Goal: Task Accomplishment & Management: Manage account settings

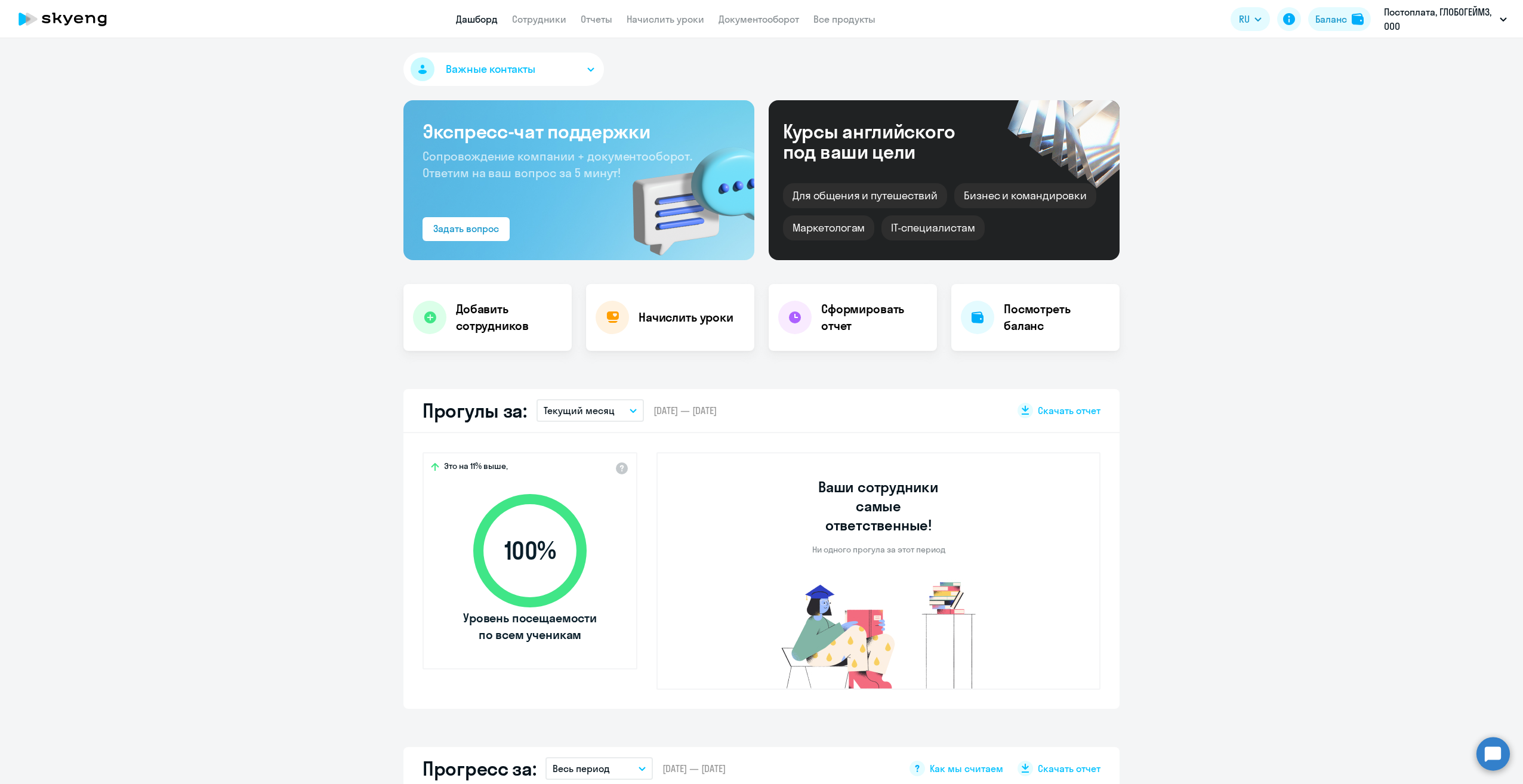
select select "30"
click at [537, 21] on link "Сотрудники" at bounding box center [539, 19] width 54 height 12
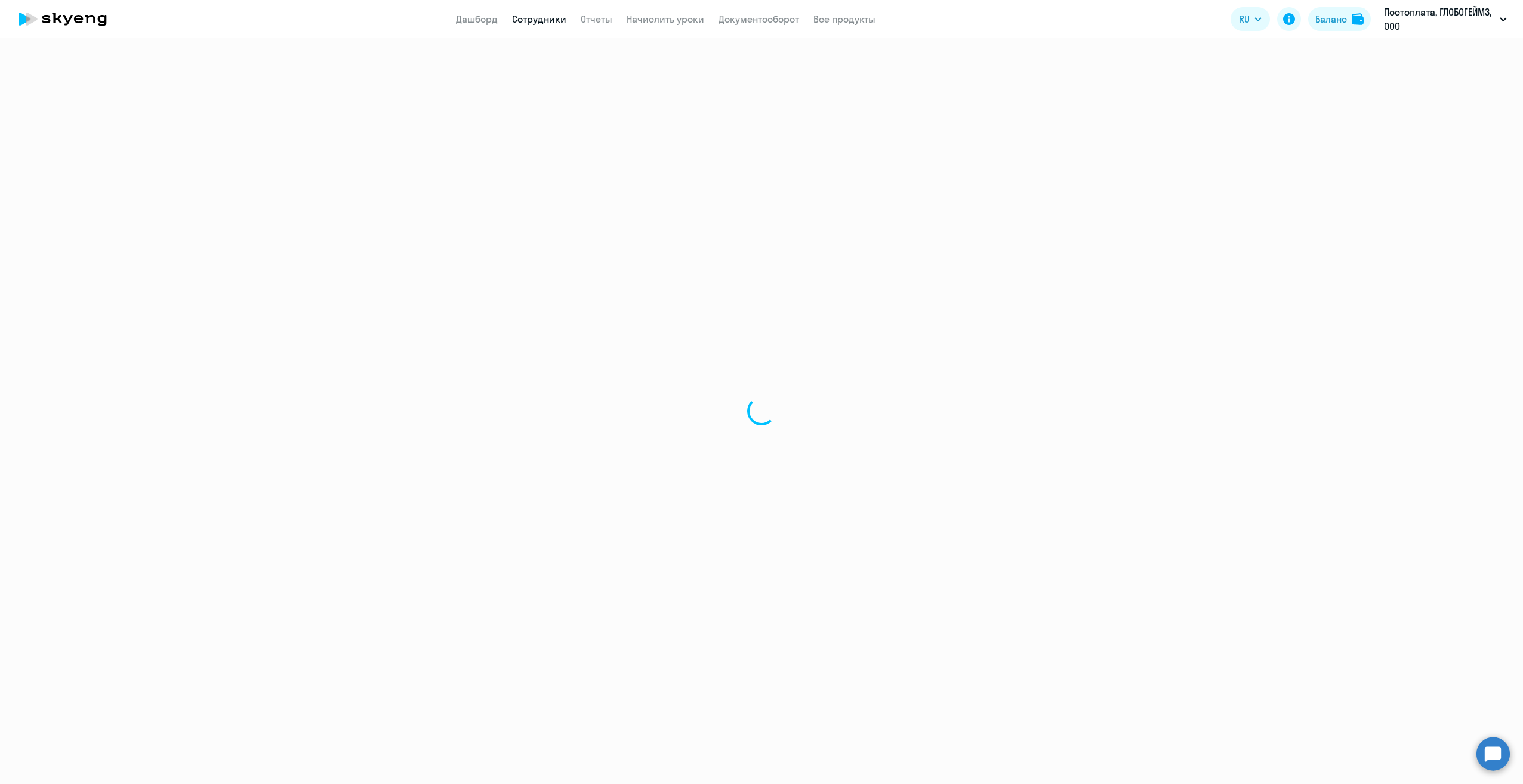
select select "30"
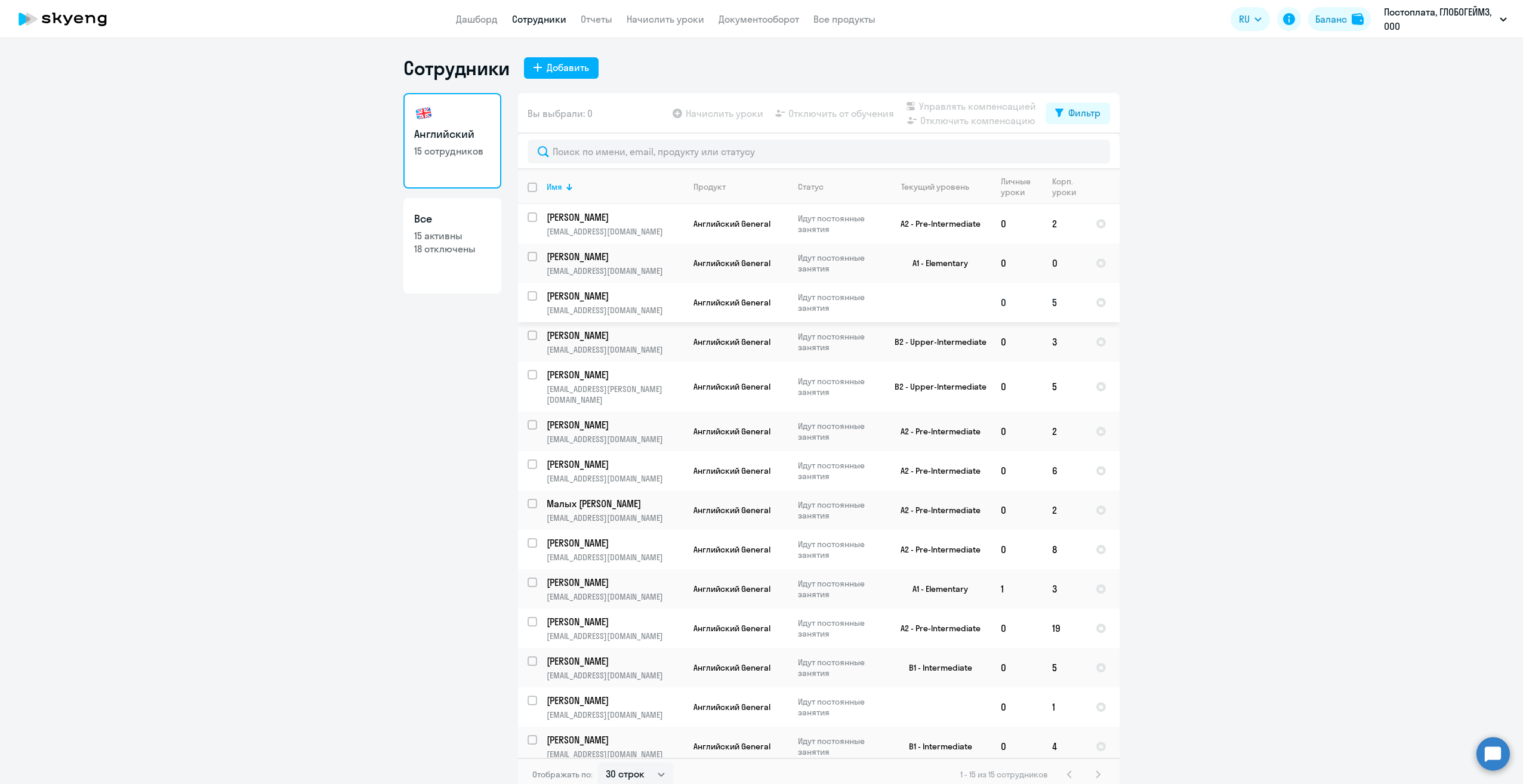
click at [528, 294] on input "select row 38999694" at bounding box center [540, 303] width 24 height 24
checkbox input "true"
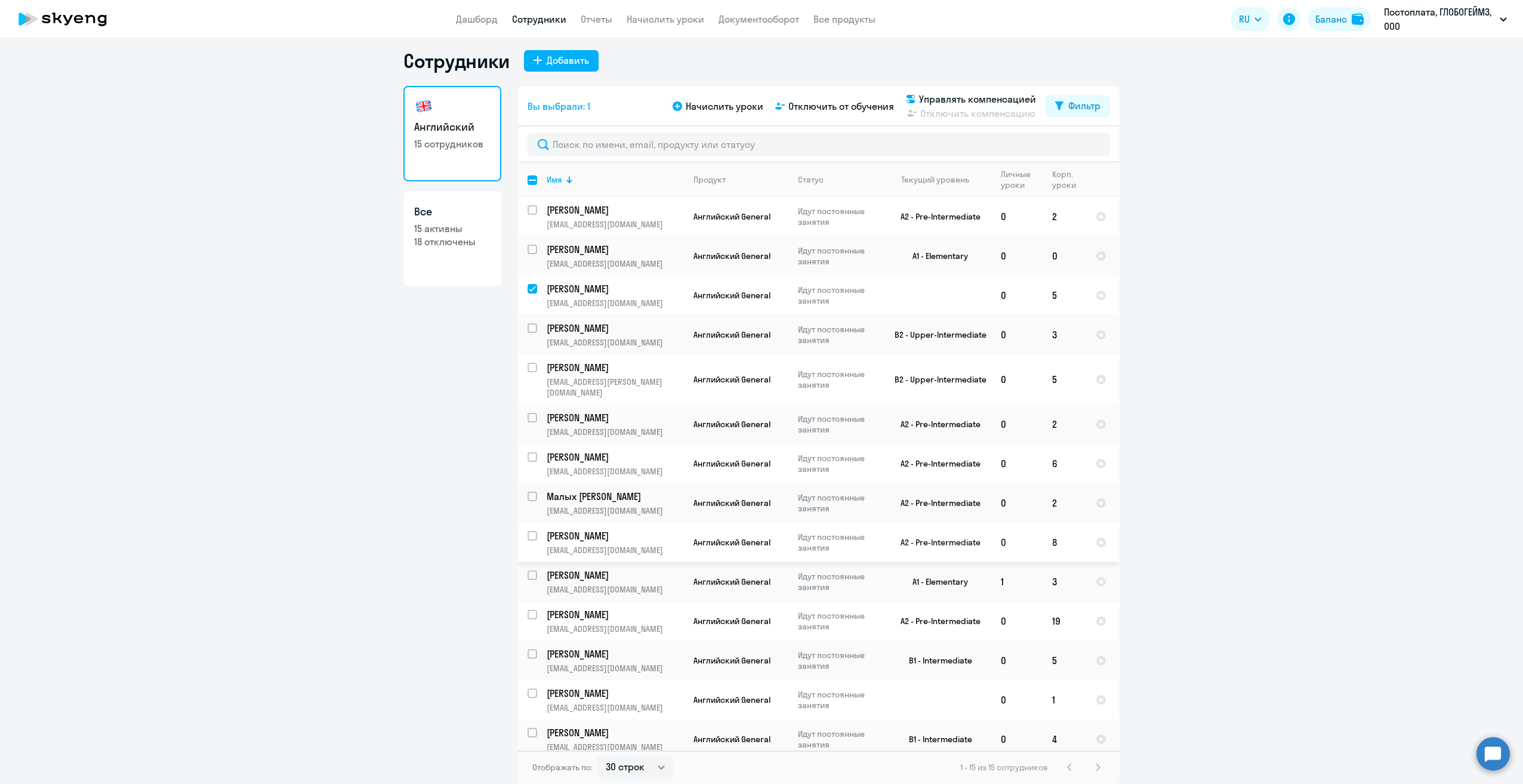
scroll to position [37, 0]
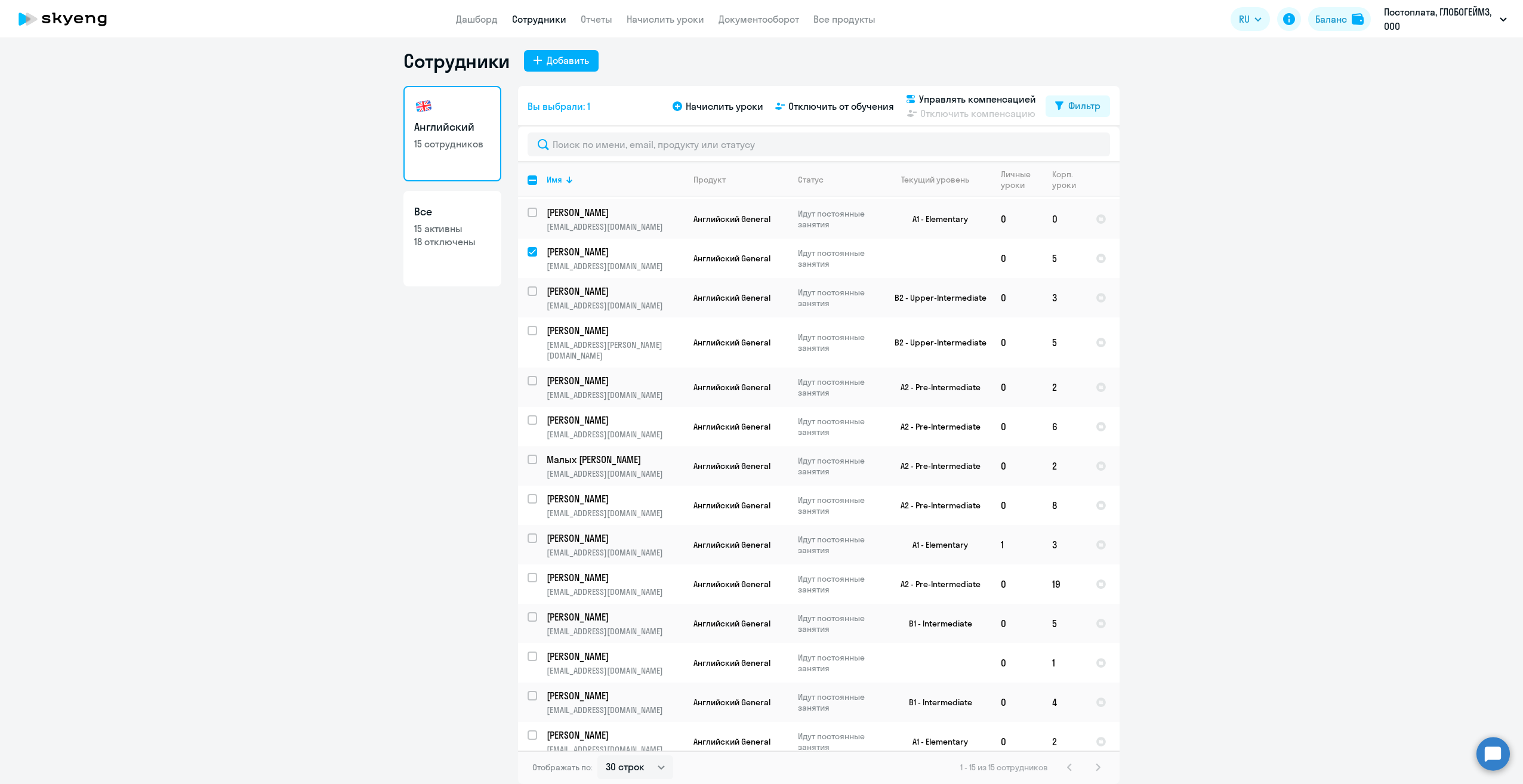
click at [1091, 767] on div "1 - 15 из 15 сотрудников" at bounding box center [1033, 767] width 145 height 15
click at [825, 104] on span "Отключить от обучения" at bounding box center [841, 106] width 106 height 15
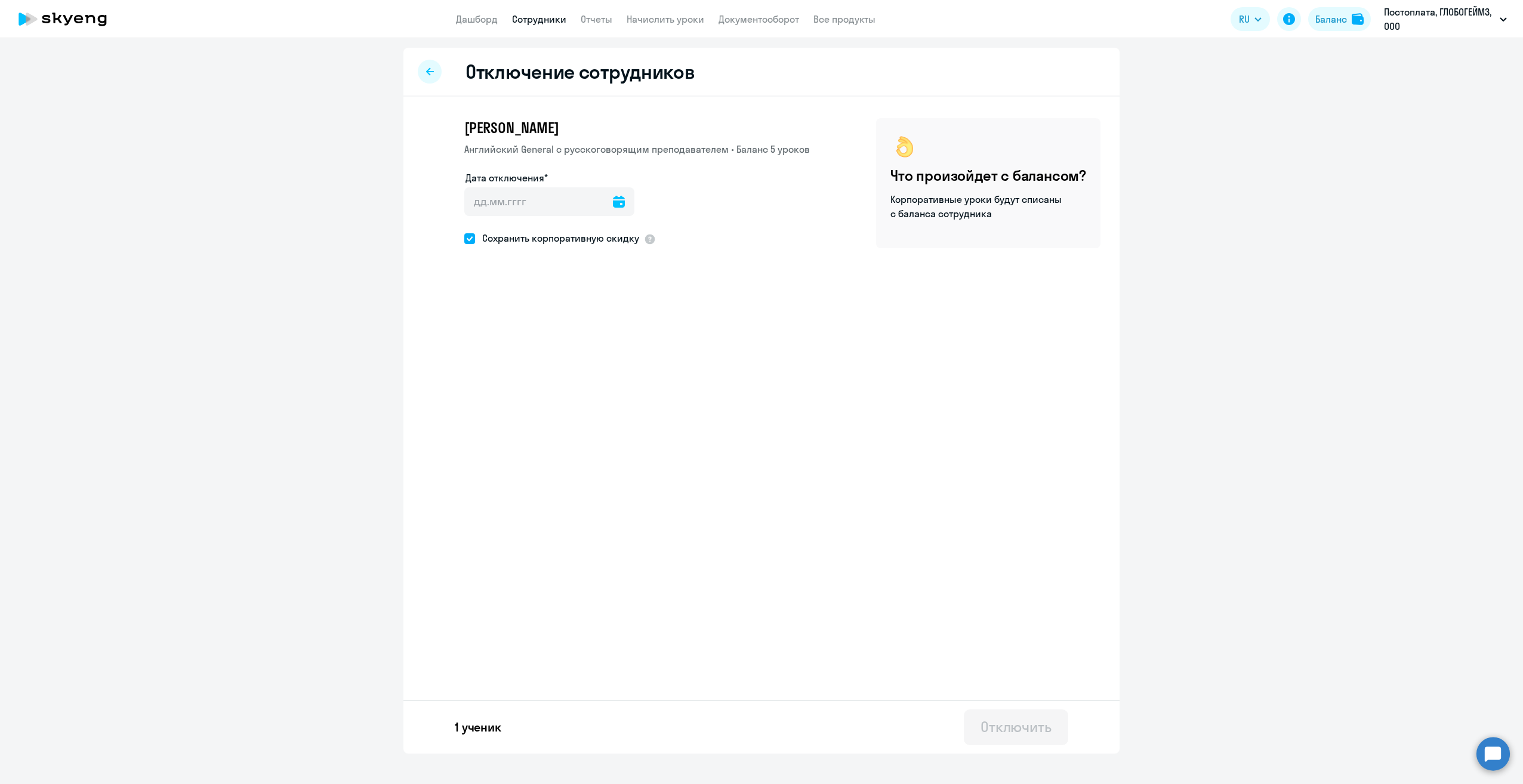
click at [613, 199] on icon at bounding box center [618, 201] width 12 height 12
click at [503, 388] on span "26" at bounding box center [505, 388] width 22 height 22
type input "26.08.2025"
type input "26.8.2025"
click at [1015, 728] on div "Отключить" at bounding box center [1016, 726] width 71 height 19
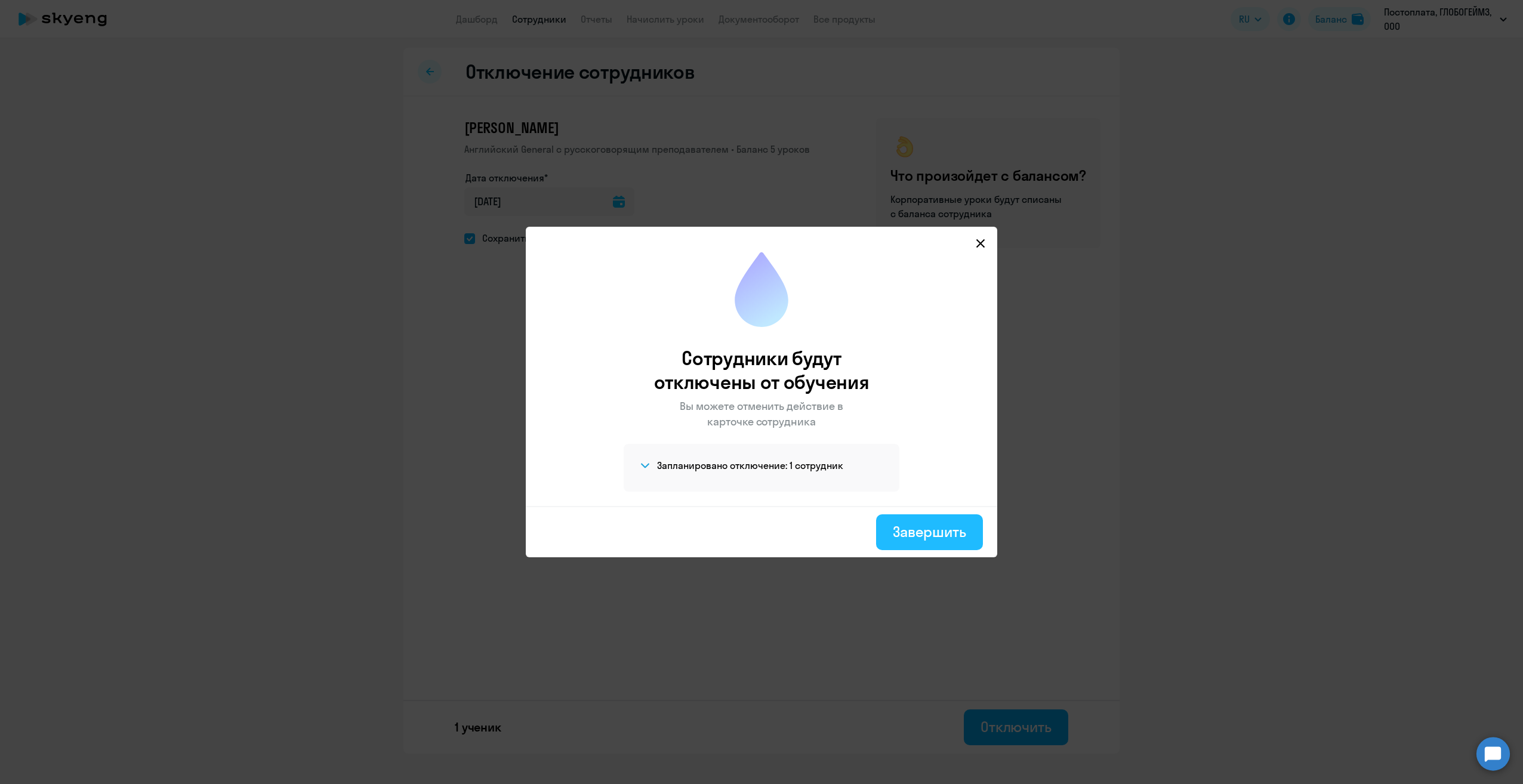
click at [929, 525] on div "Завершить" at bounding box center [929, 531] width 73 height 19
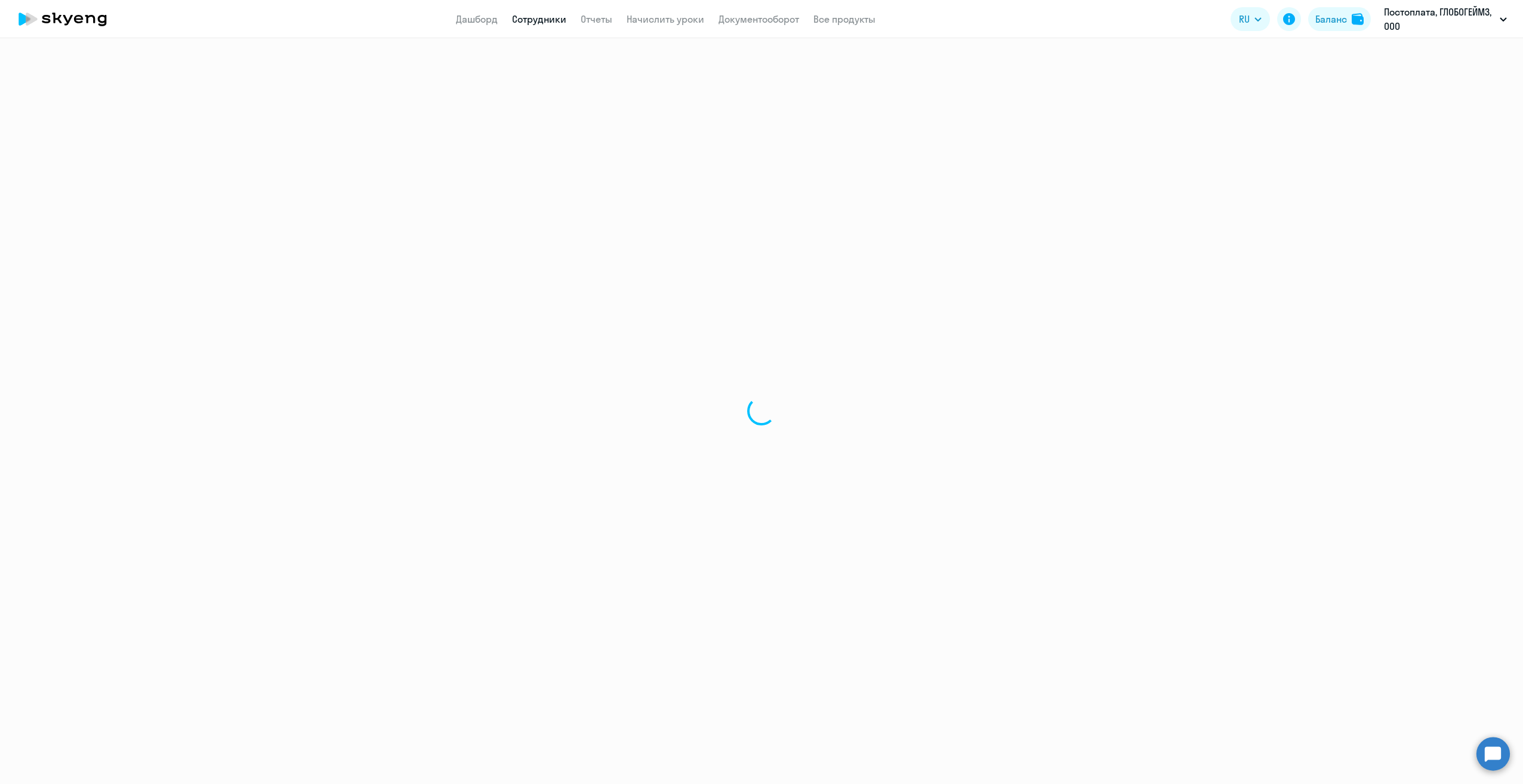
select select "30"
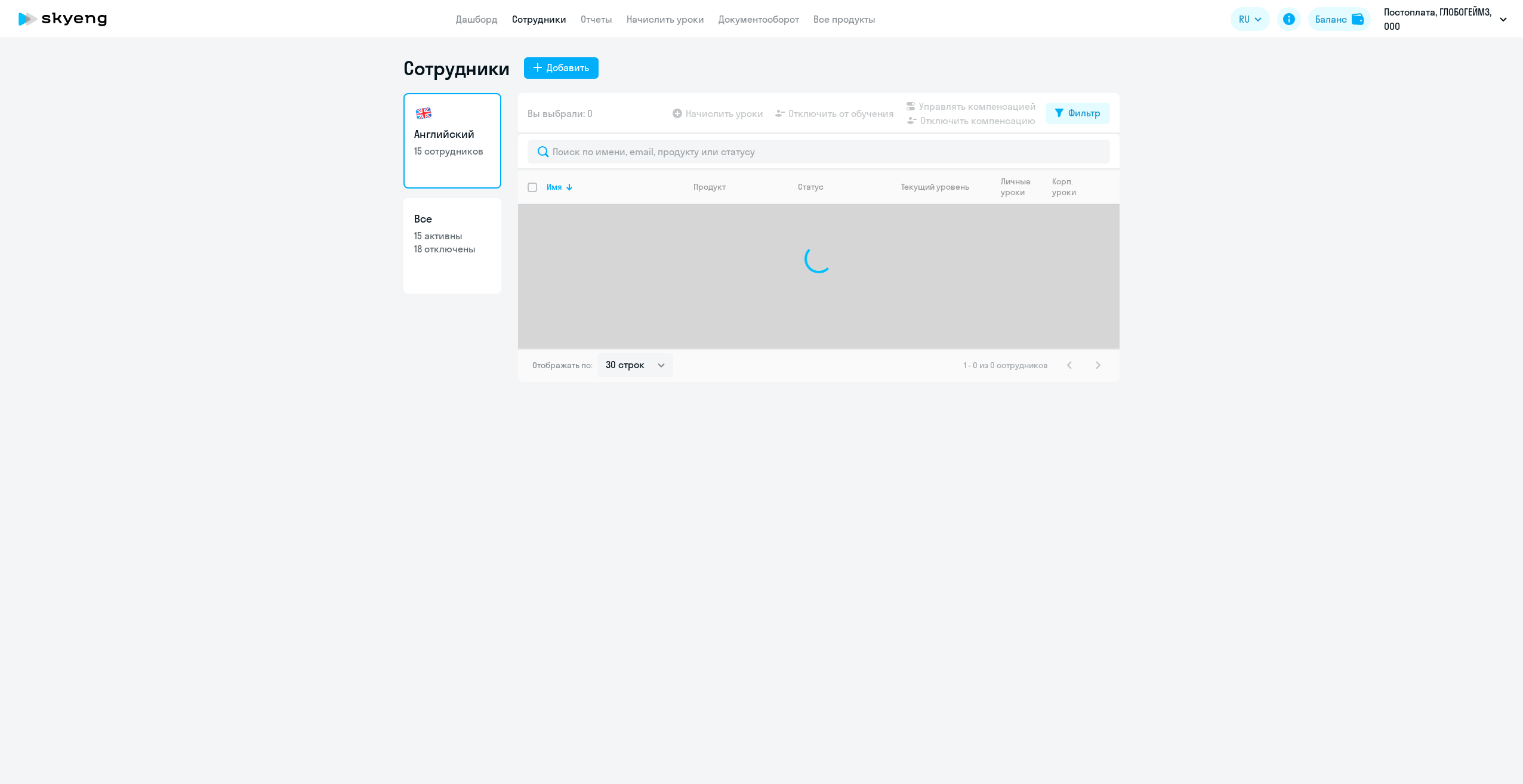
select select "30"
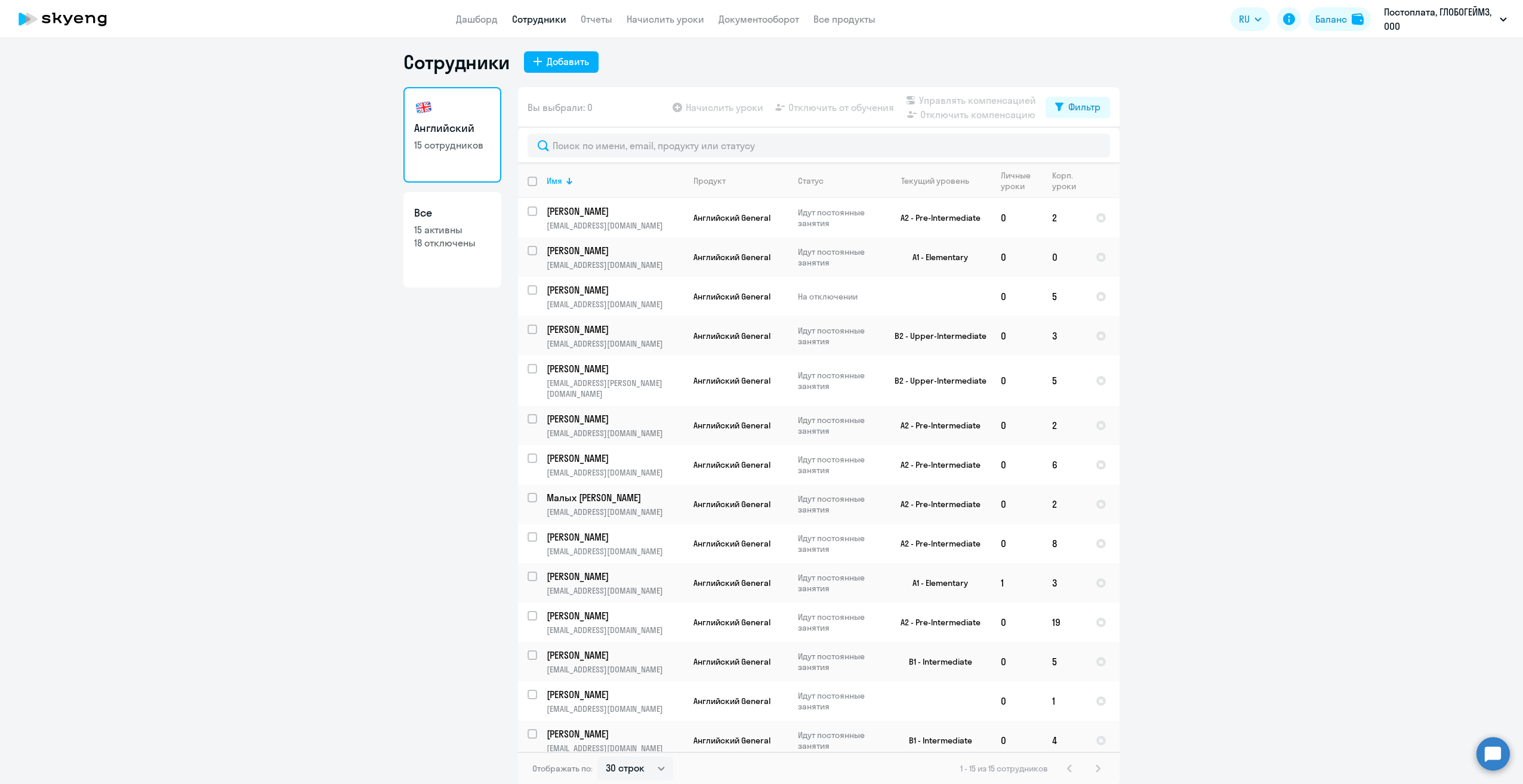
scroll to position [7, 0]
click at [218, 219] on ng-component "Сотрудники Добавить Английский 15 сотрудников Все 15 активны 18 отключены Вы вы…" at bounding box center [761, 416] width 1523 height 735
